Goal: Navigation & Orientation: Find specific page/section

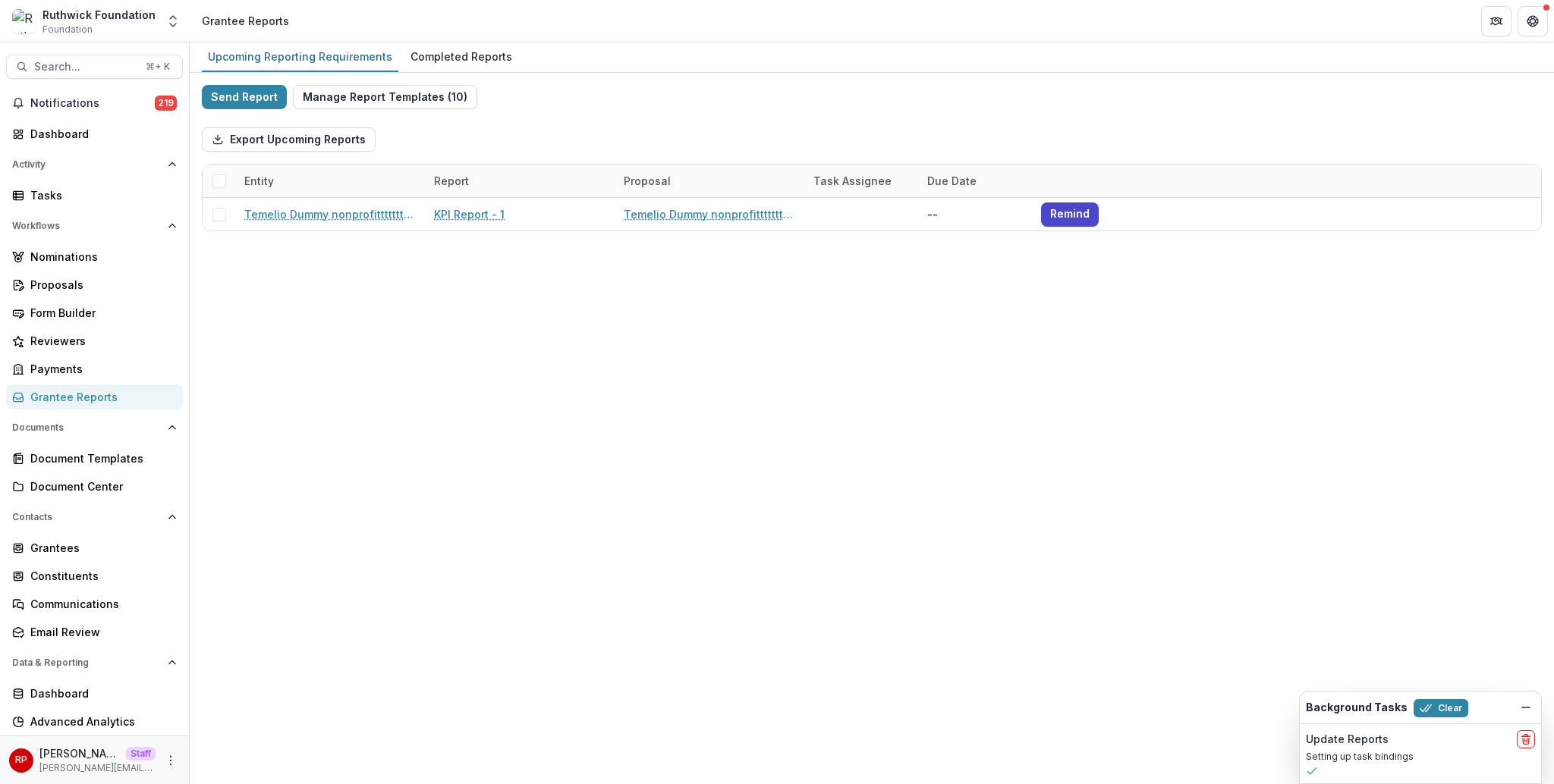
click at [1146, 21] on header "Grantee Reports" at bounding box center [871, 21] width 1365 height 42
click at [1144, 21] on header "Grantee Reports" at bounding box center [871, 21] width 1365 height 42
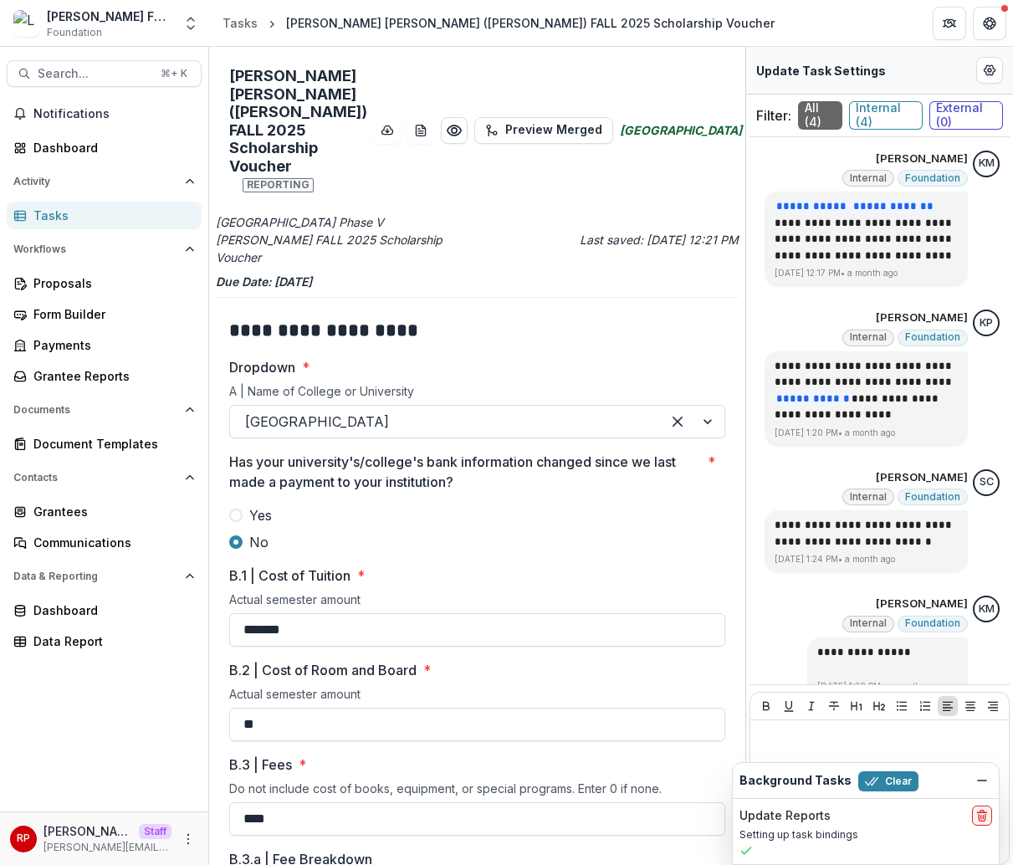
scroll to position [1543, 0]
